Goal: Information Seeking & Learning: Find specific fact

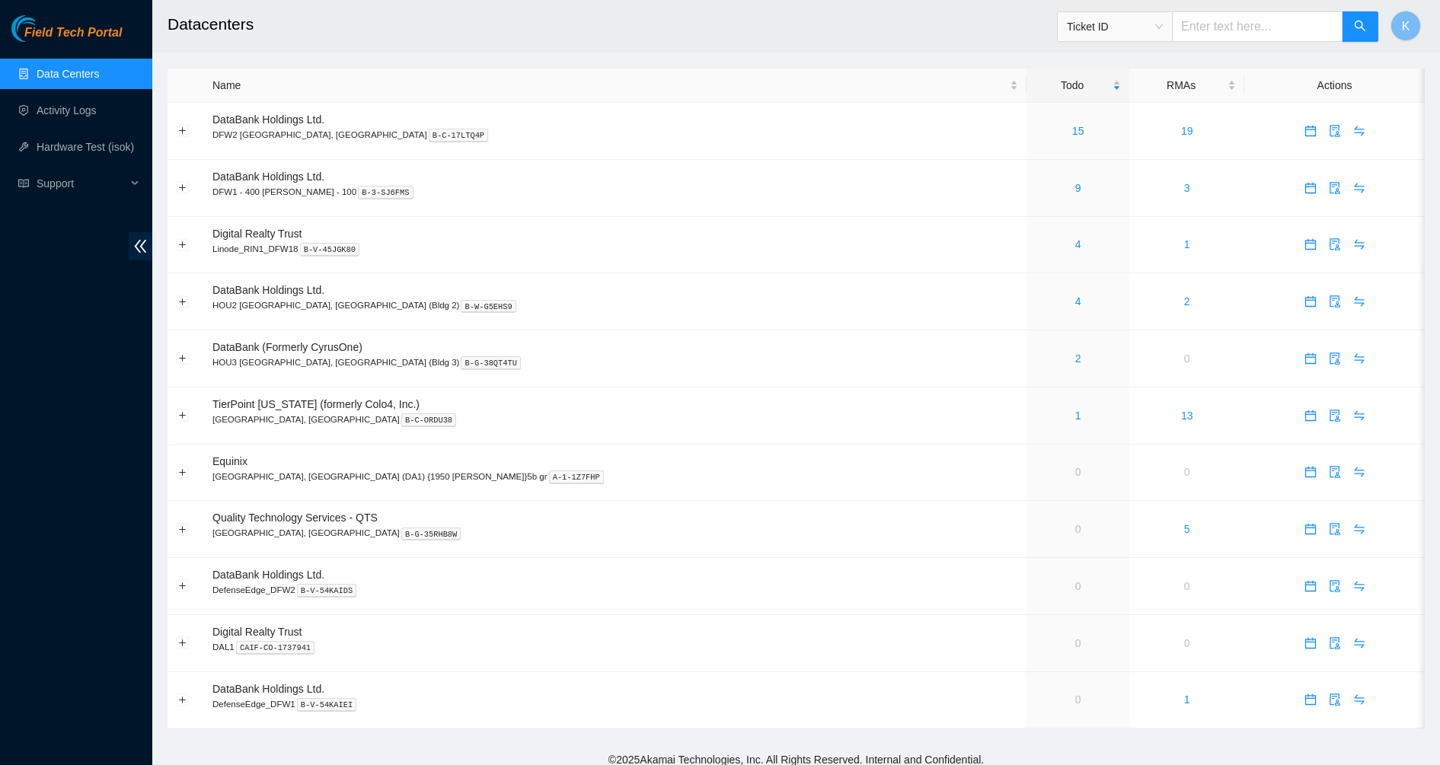
click at [1217, 33] on input "text" at bounding box center [1257, 26] width 171 height 30
paste input "B-V-5VAEYRB"
type input "B-V-5VAEYRB"
click at [1075, 186] on link "9" at bounding box center [1078, 188] width 6 height 12
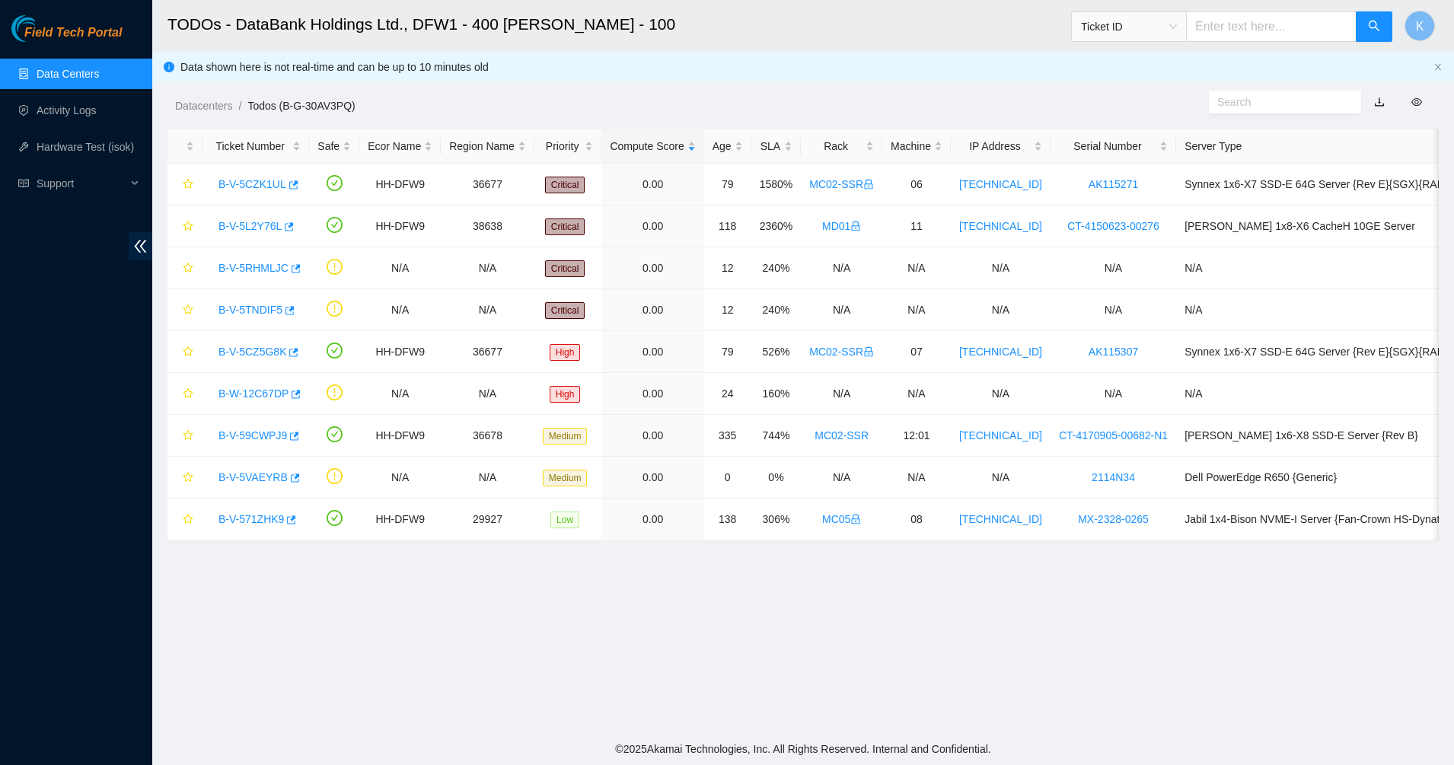
click at [1243, 75] on div "Data shown here is not real-time and can be up to 10 minutes old" at bounding box center [803, 67] width 1247 height 17
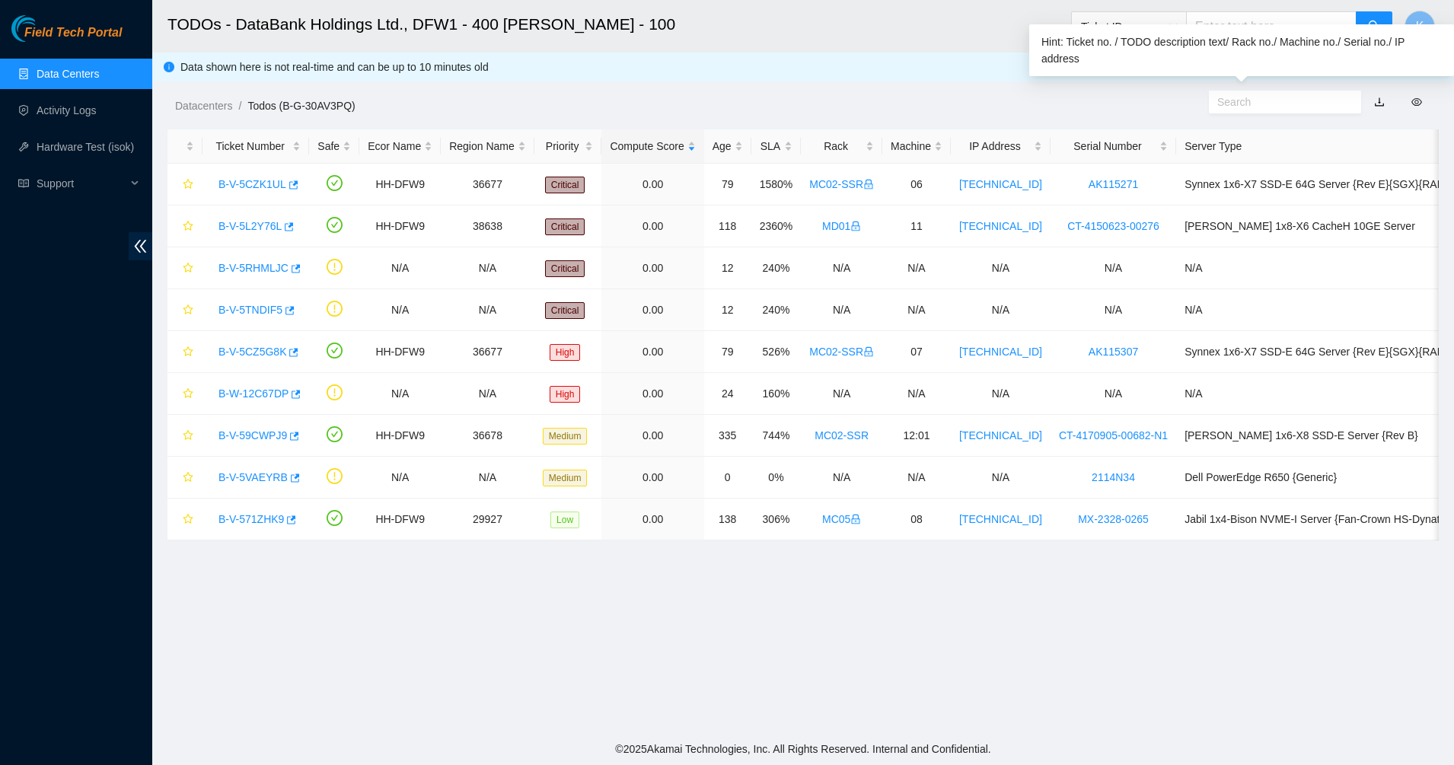
click at [1234, 95] on input "text" at bounding box center [1278, 102] width 123 height 17
paste input "B-V-5VAEYRB"
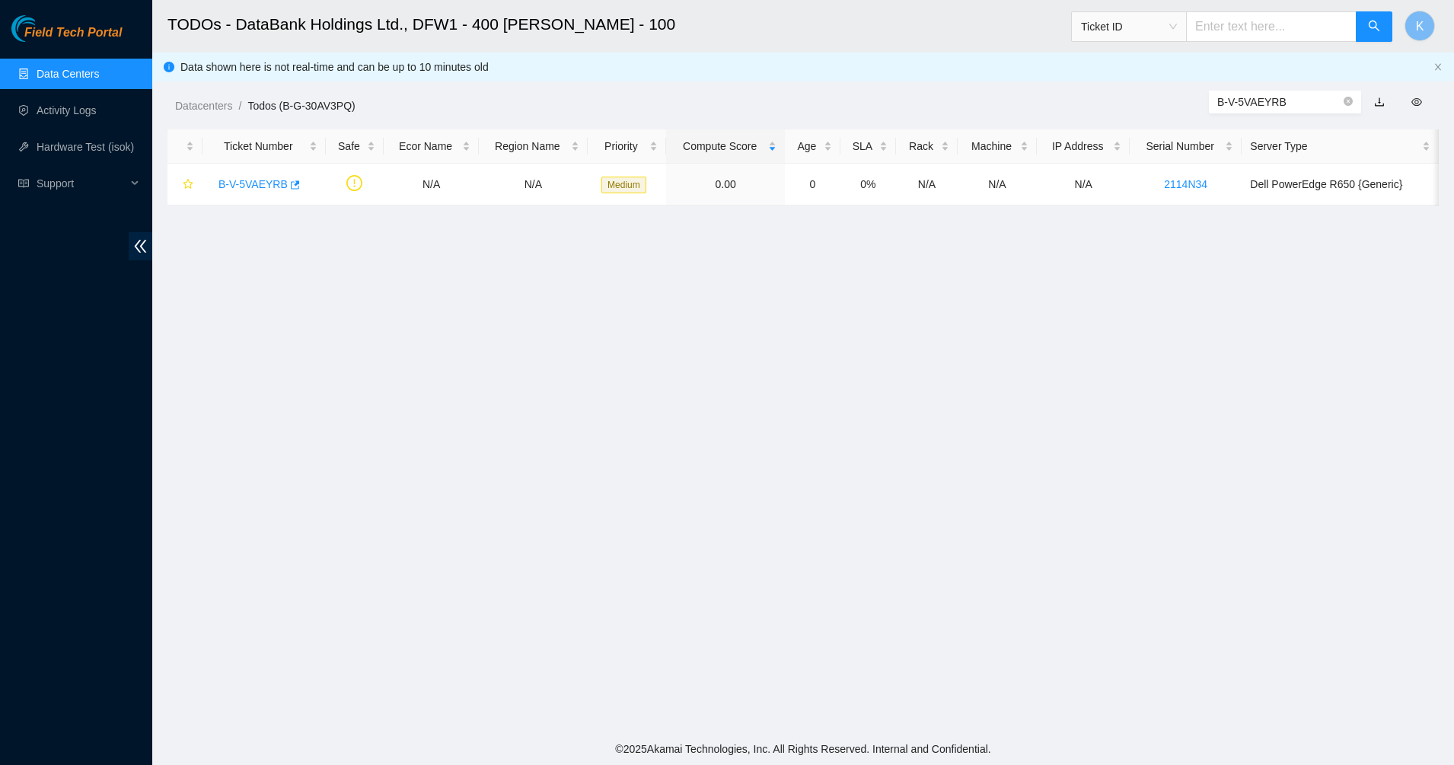
type input "B-V-5VAEYRB"
click at [372, 260] on main "TODOs - DataBank Holdings Ltd., DFW1 - 400 S. Akard - 100 Ticket ID K Data show…" at bounding box center [803, 366] width 1302 height 733
click at [254, 180] on link "B-V-5VAEYRB" at bounding box center [253, 184] width 69 height 12
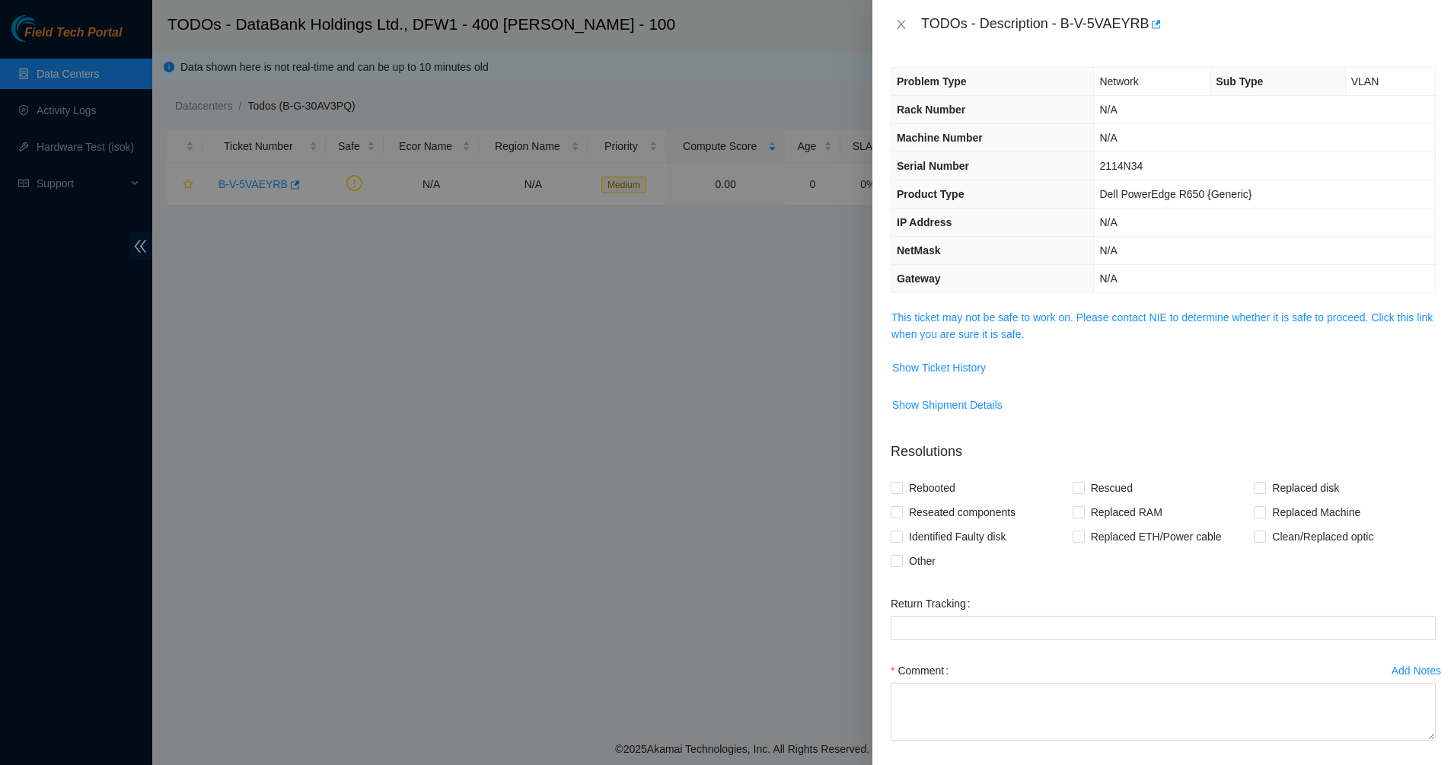
click at [957, 327] on link "This ticket may not be safe to work on. Please contact NIE to determine whether…" at bounding box center [1162, 325] width 541 height 29
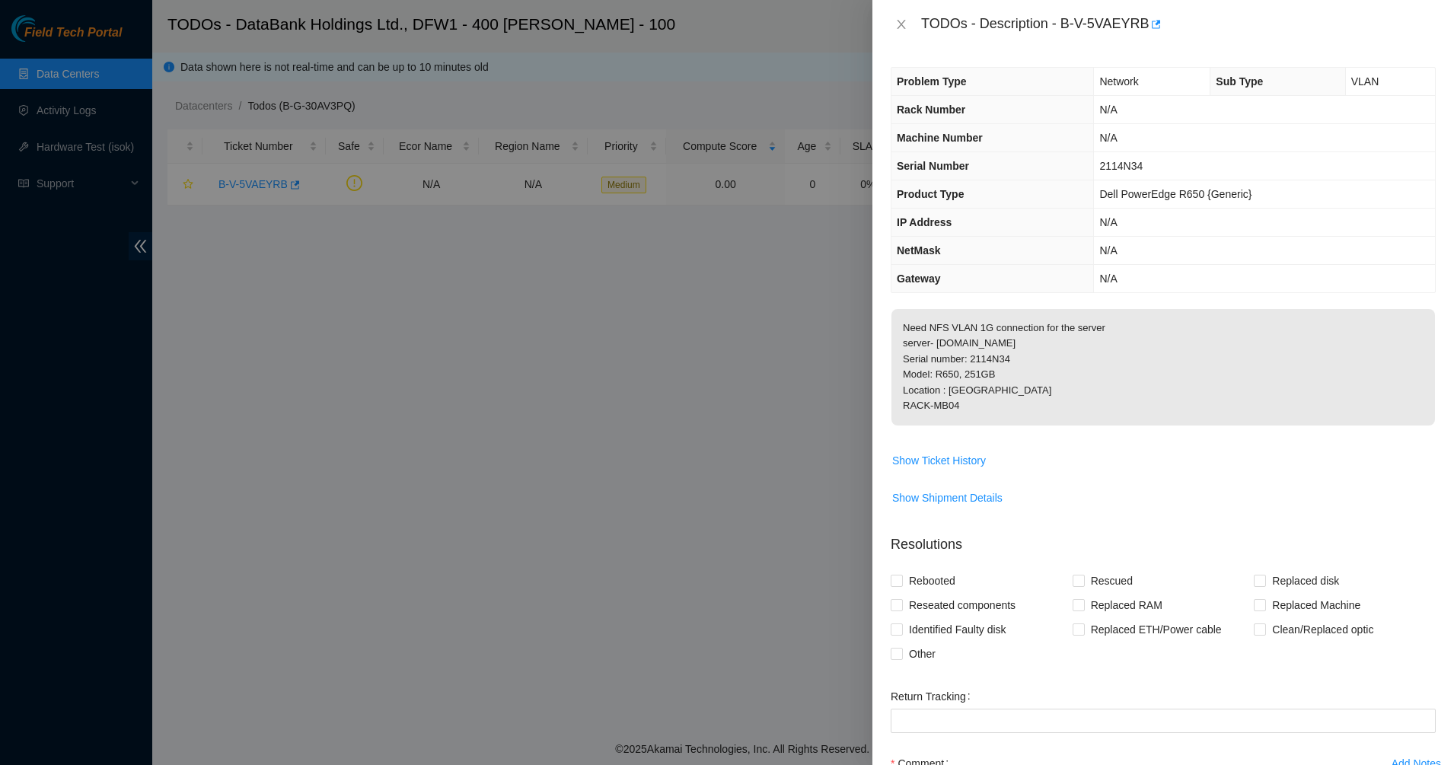
drag, startPoint x: 957, startPoint y: 327, endPoint x: 1006, endPoint y: 400, distance: 87.8
click at [1006, 400] on p "Need NFS VLAN 1G connection for the server server- prod-perf-app33.dfw02.corp.a…" at bounding box center [1164, 367] width 544 height 116
drag, startPoint x: 1006, startPoint y: 400, endPoint x: 1001, endPoint y: 407, distance: 8.9
click at [1001, 407] on p "Need NFS VLAN 1G connection for the server server- prod-perf-app33.dfw02.corp.a…" at bounding box center [1164, 367] width 544 height 116
click at [967, 369] on p "Need NFS VLAN 1G connection for the server server- prod-perf-app33.dfw02.corp.a…" at bounding box center [1164, 367] width 544 height 116
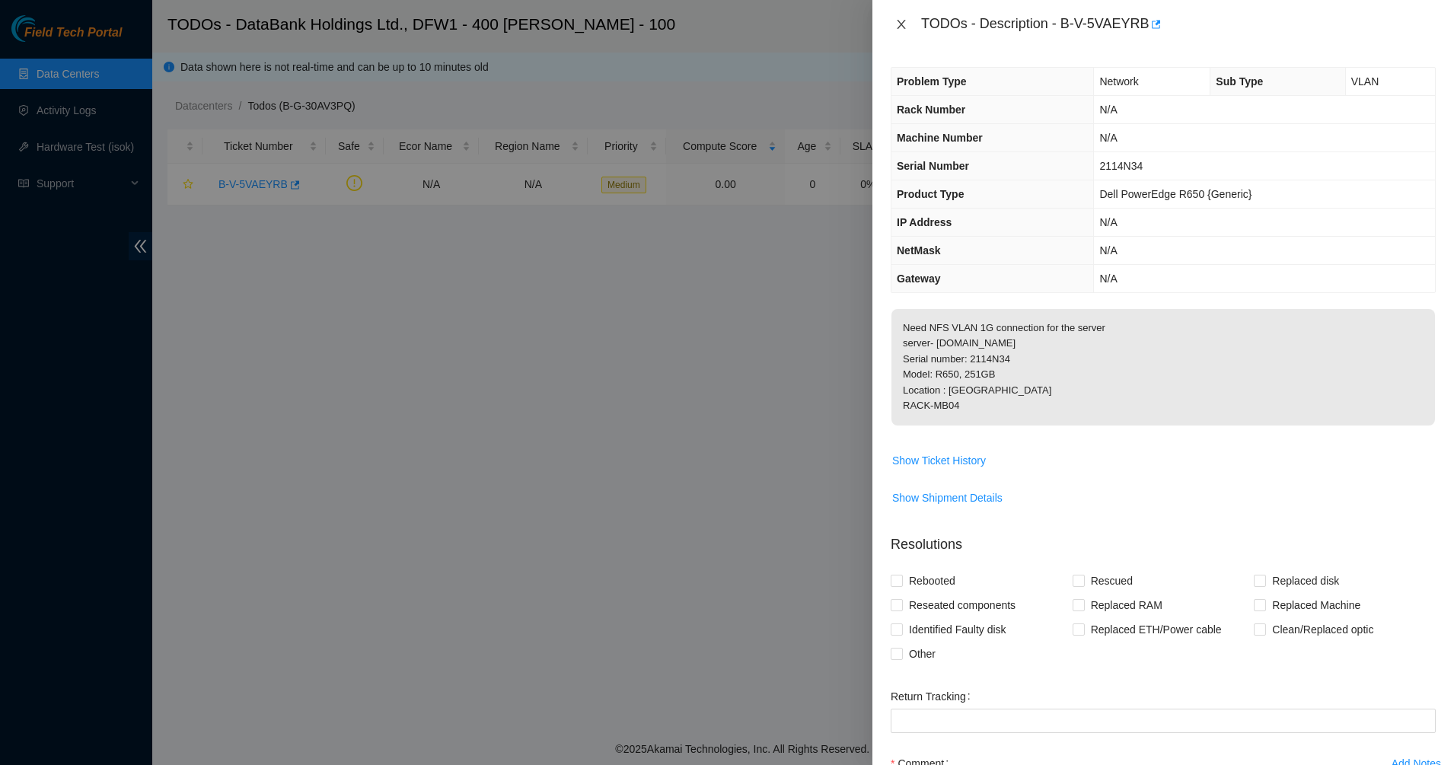
click at [899, 21] on icon "close" at bounding box center [901, 24] width 12 height 12
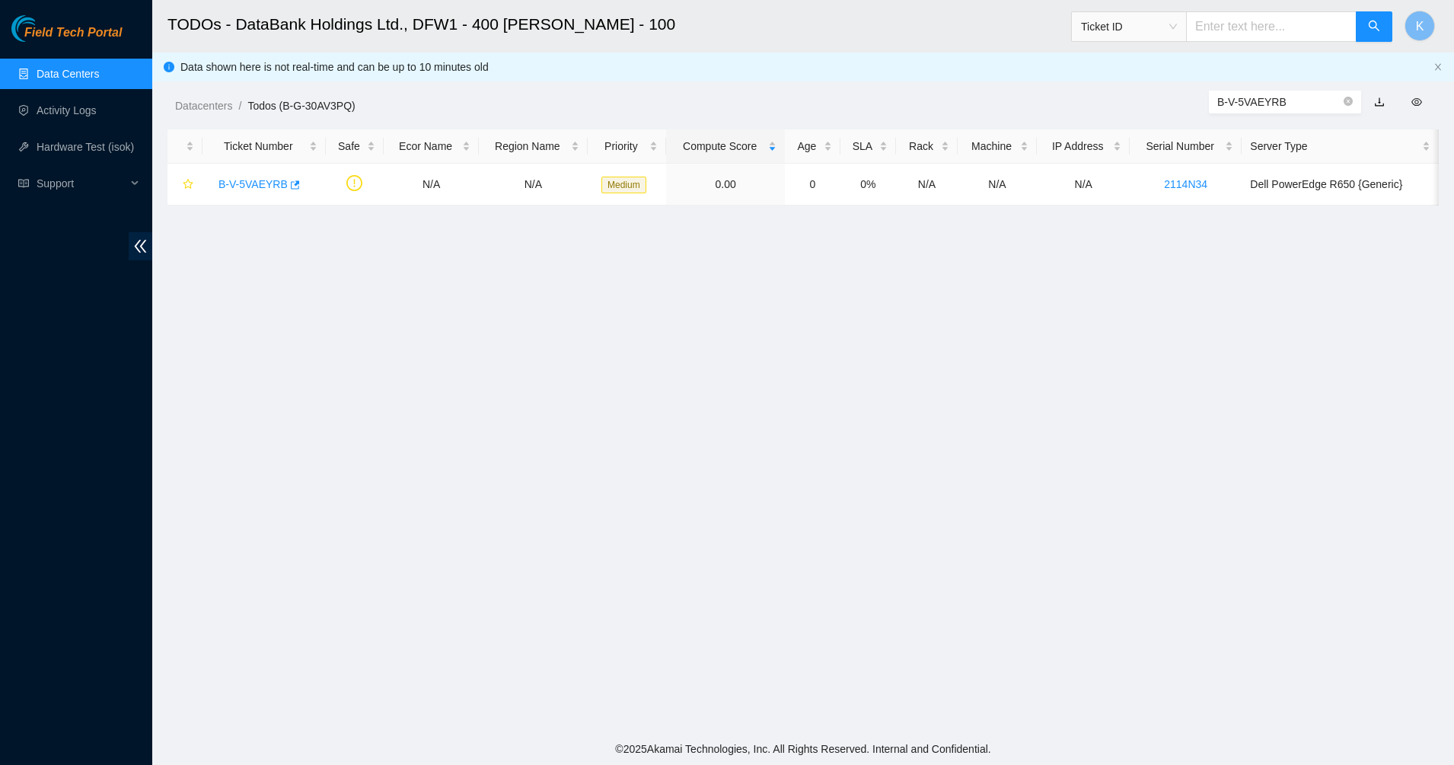
click at [714, 365] on main "TODOs - DataBank Holdings Ltd., DFW1 - 400 S. Akard - 100 Ticket ID K Data show…" at bounding box center [803, 366] width 1302 height 733
click at [77, 187] on span "Support" at bounding box center [82, 183] width 90 height 30
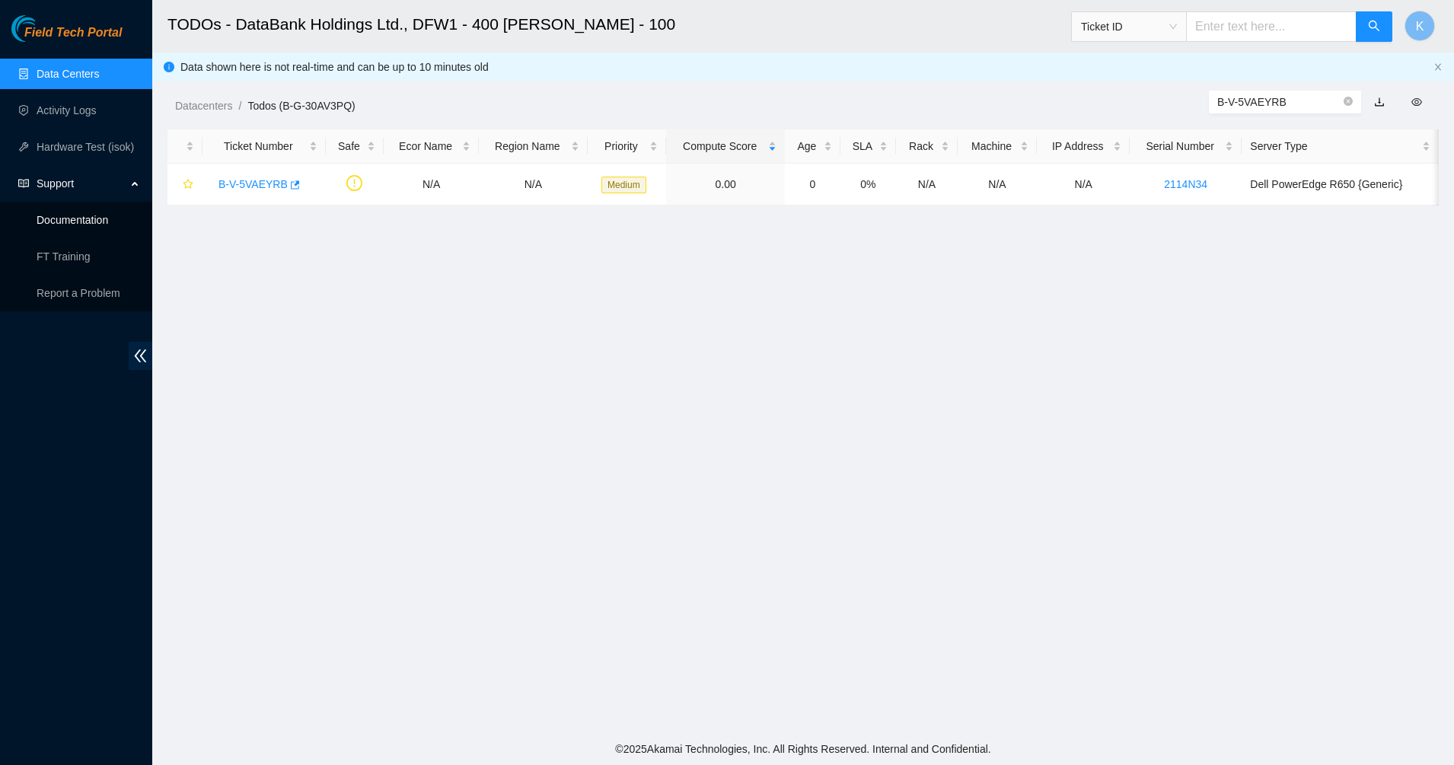
click at [67, 222] on link "Documentation" at bounding box center [73, 220] width 72 height 12
